Goal: Entertainment & Leisure: Consume media (video, audio)

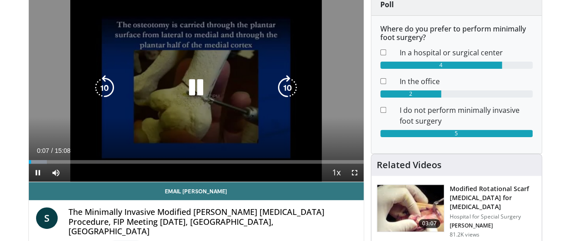
scroll to position [90, 0]
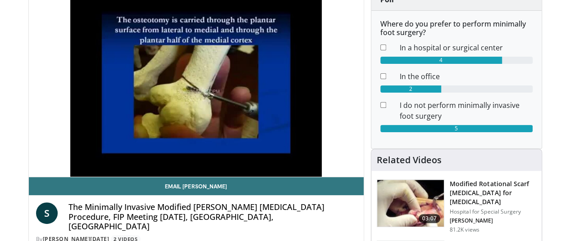
scroll to position [45, 0]
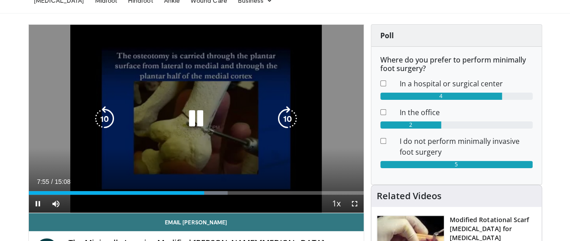
click at [191, 131] on icon "Video Player" at bounding box center [195, 118] width 25 height 25
click at [183, 116] on icon "Video Player" at bounding box center [195, 118] width 25 height 25
click at [191, 120] on icon "Video Player" at bounding box center [195, 118] width 25 height 25
